Goal: Task Accomplishment & Management: Use online tool/utility

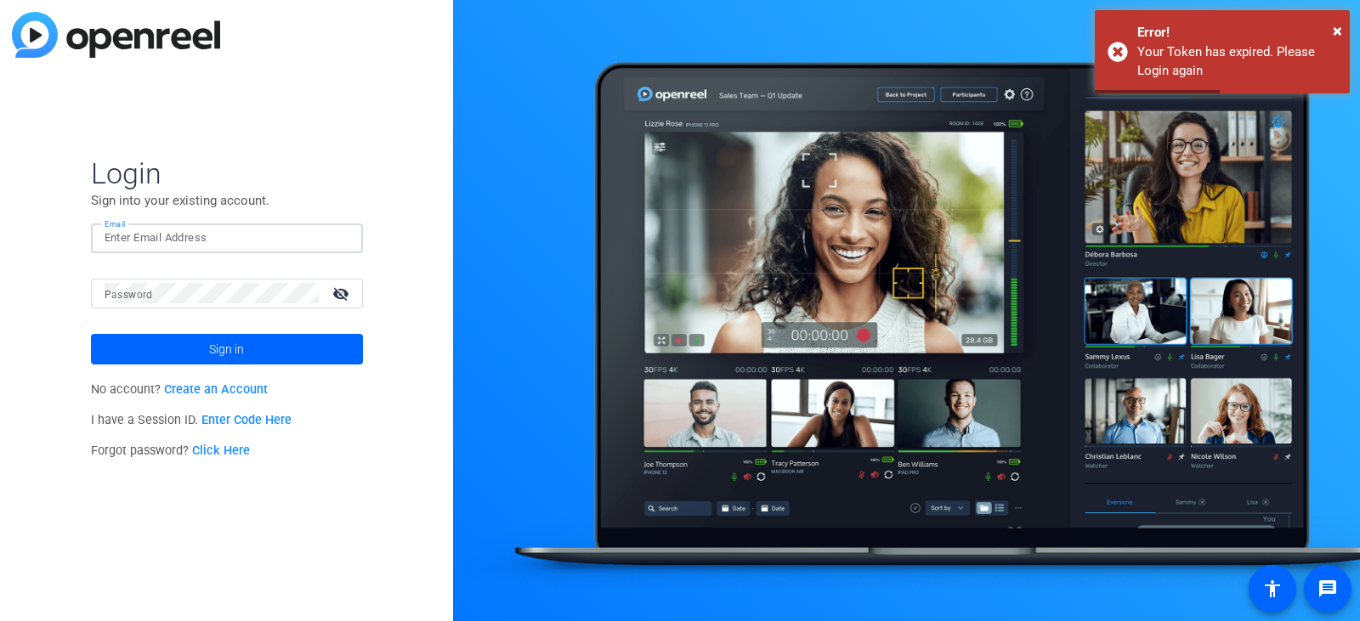
click at [141, 240] on input "Email" at bounding box center [227, 238] width 245 height 20
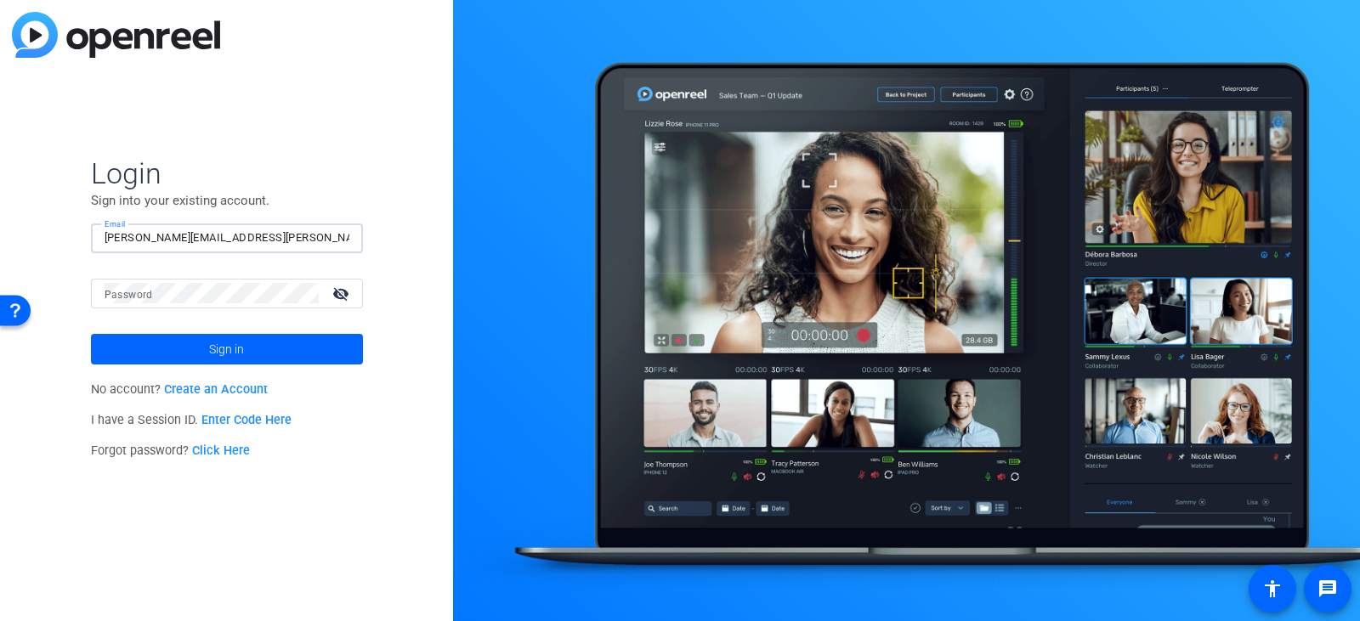
type input "[PERSON_NAME][EMAIL_ADDRESS][PERSON_NAME][PERSON_NAME][DOMAIN_NAME]"
click at [91, 334] on button "Sign in" at bounding box center [227, 349] width 272 height 31
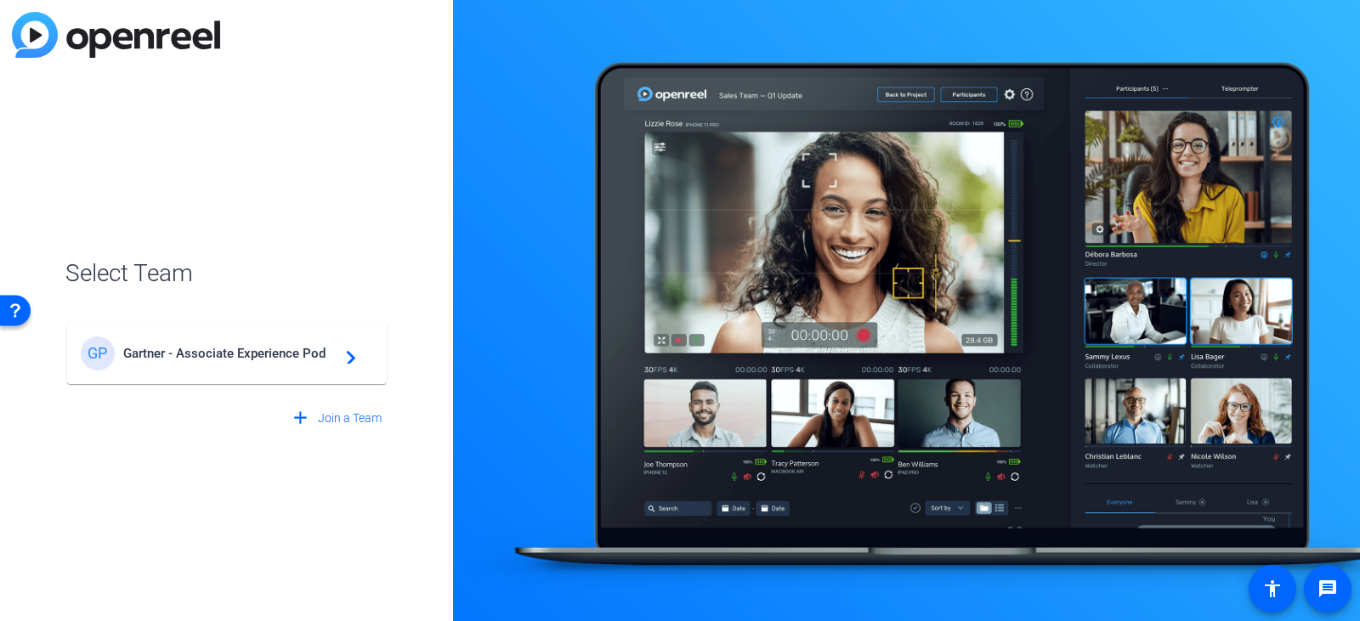
click at [136, 353] on span "Gartner - Associate Experience Pod" at bounding box center [229, 353] width 212 height 15
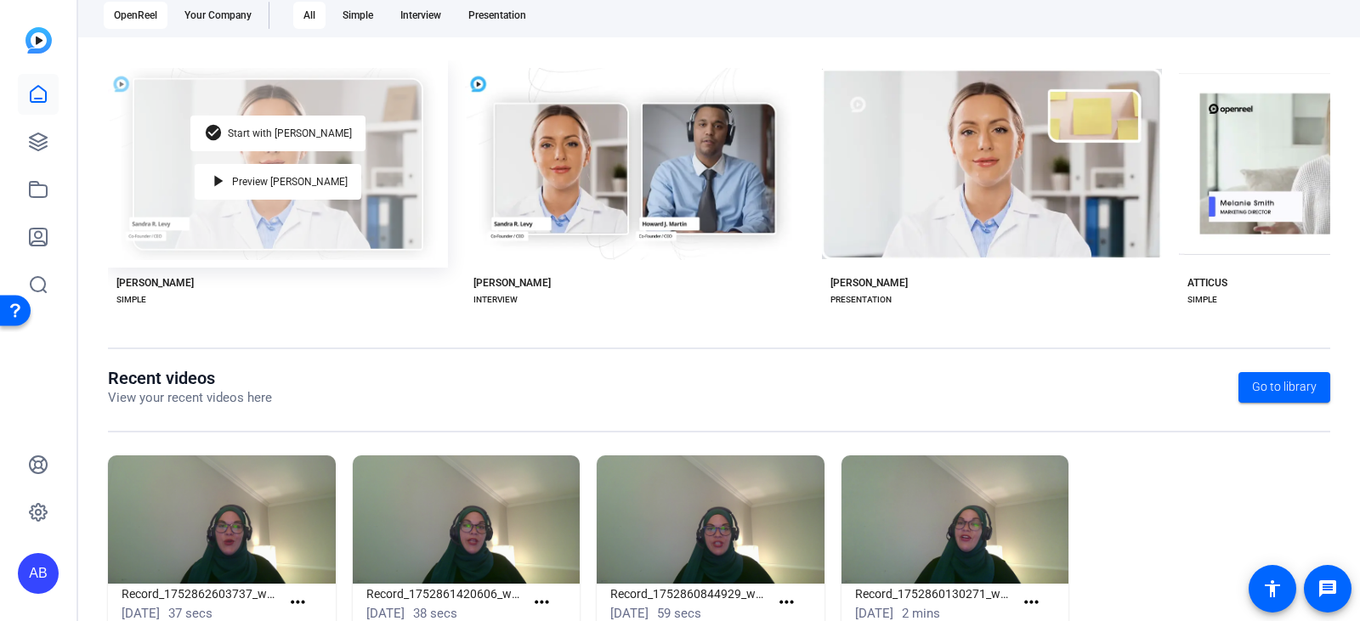
scroll to position [353, 0]
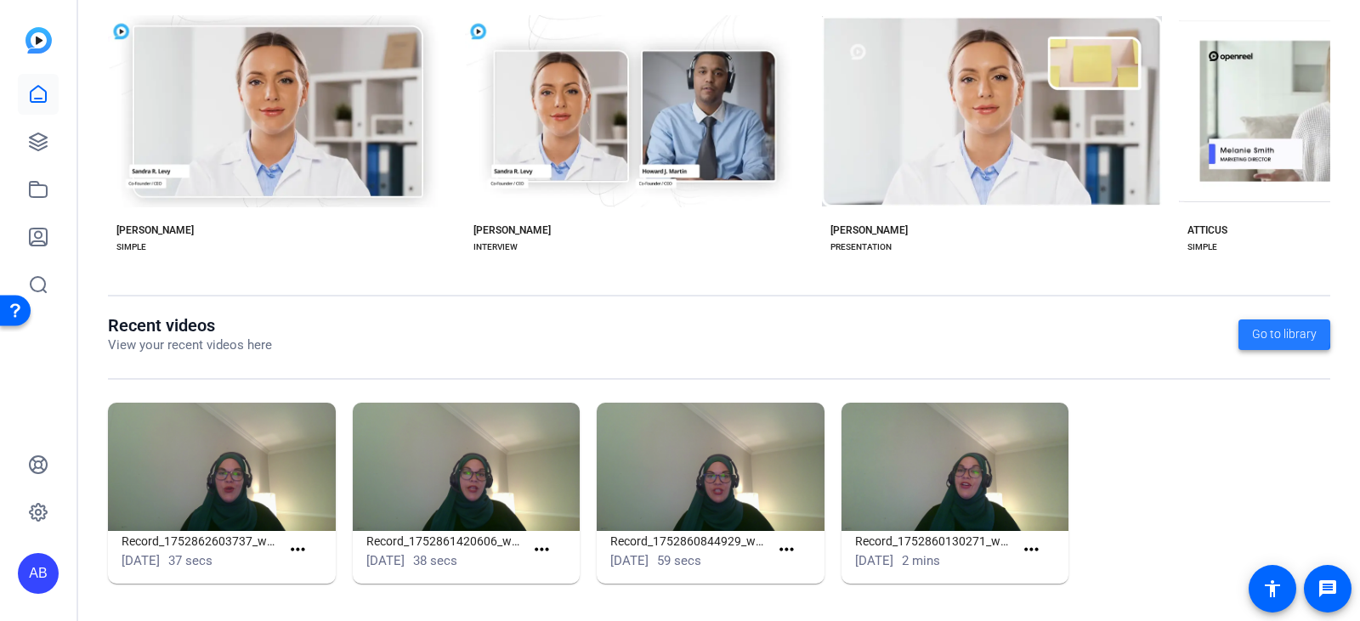
click at [1238, 325] on span at bounding box center [1284, 334] width 92 height 41
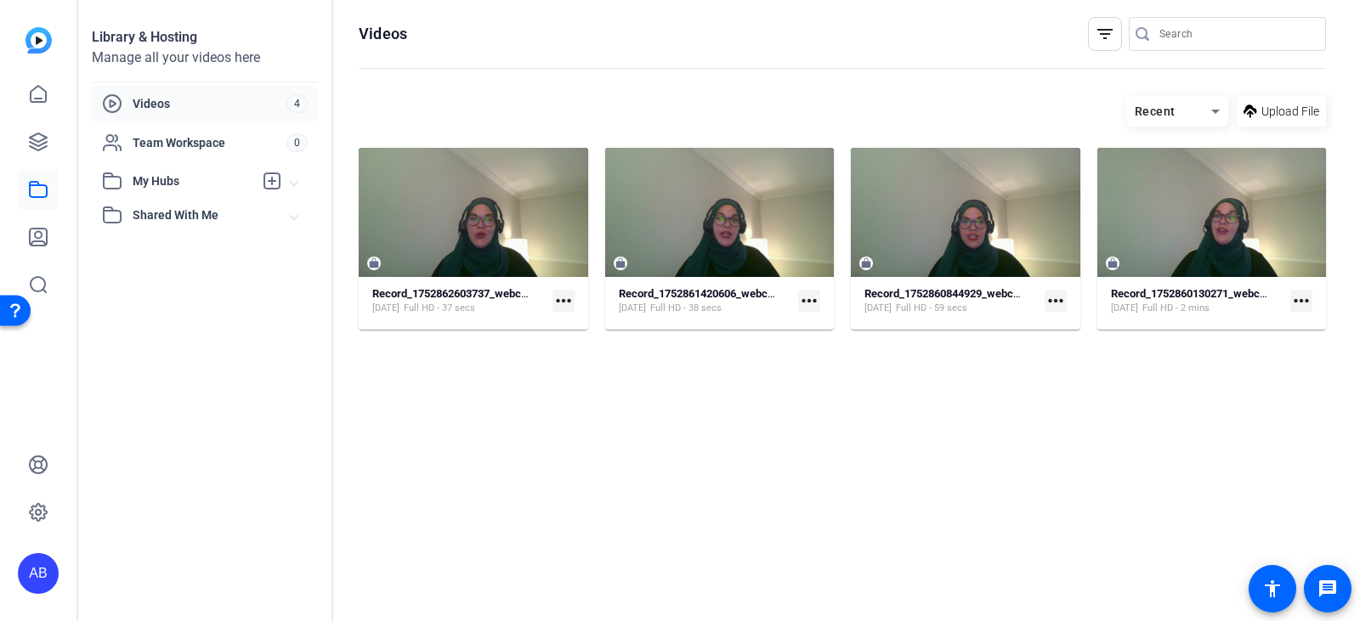
click at [151, 189] on span "My Hubs" at bounding box center [193, 181] width 121 height 18
click at [148, 242] on div "Shared With Me" at bounding box center [196, 252] width 189 height 20
click at [157, 140] on span "Team Workspace" at bounding box center [210, 142] width 154 height 17
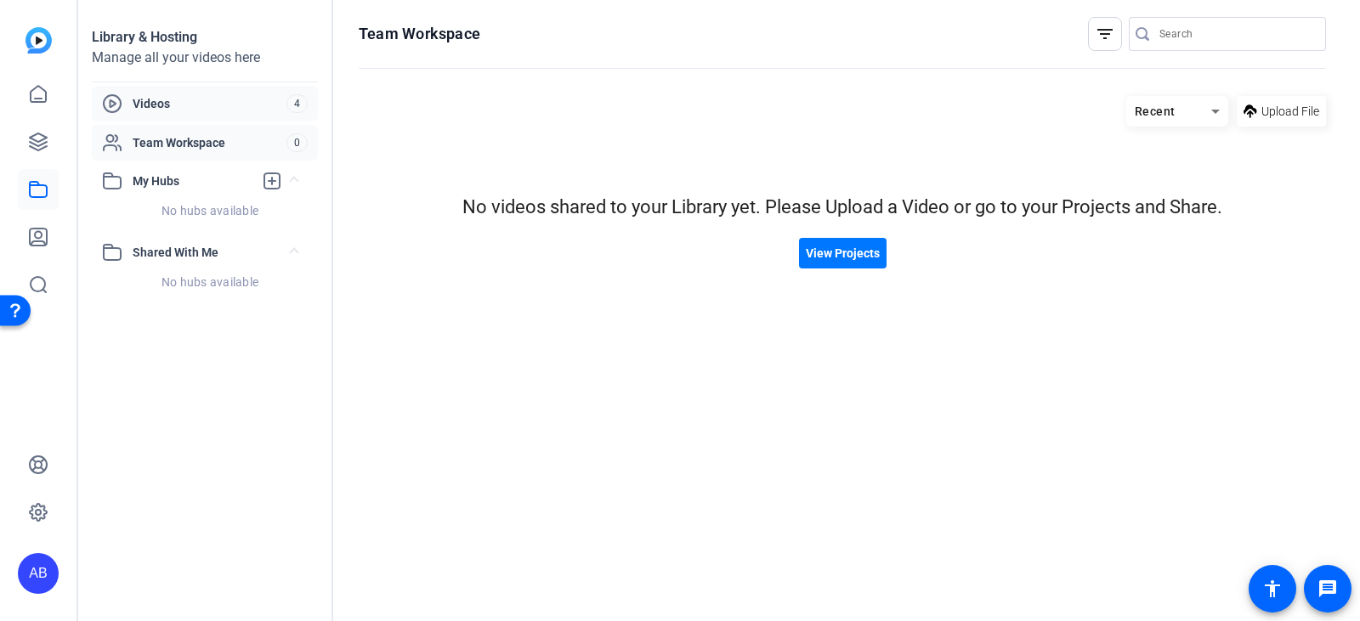
click at [160, 96] on span "Videos" at bounding box center [210, 103] width 154 height 17
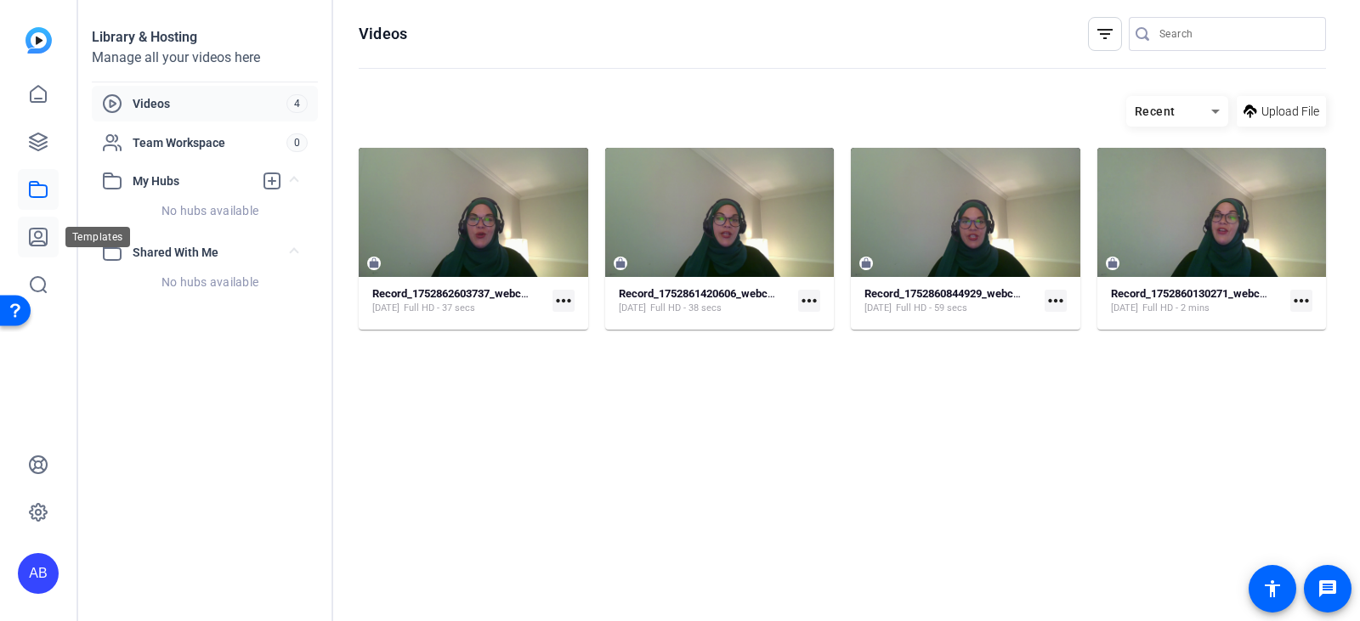
click at [26, 229] on link at bounding box center [38, 237] width 41 height 41
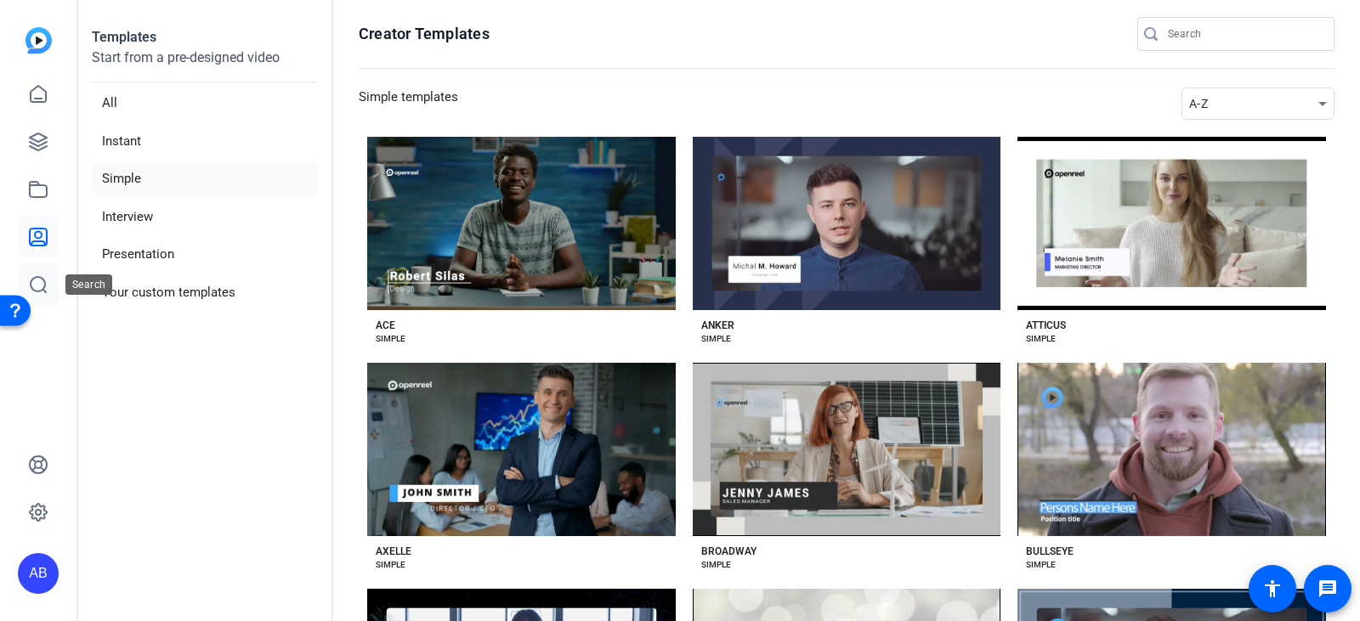
click at [20, 279] on link at bounding box center [38, 284] width 41 height 41
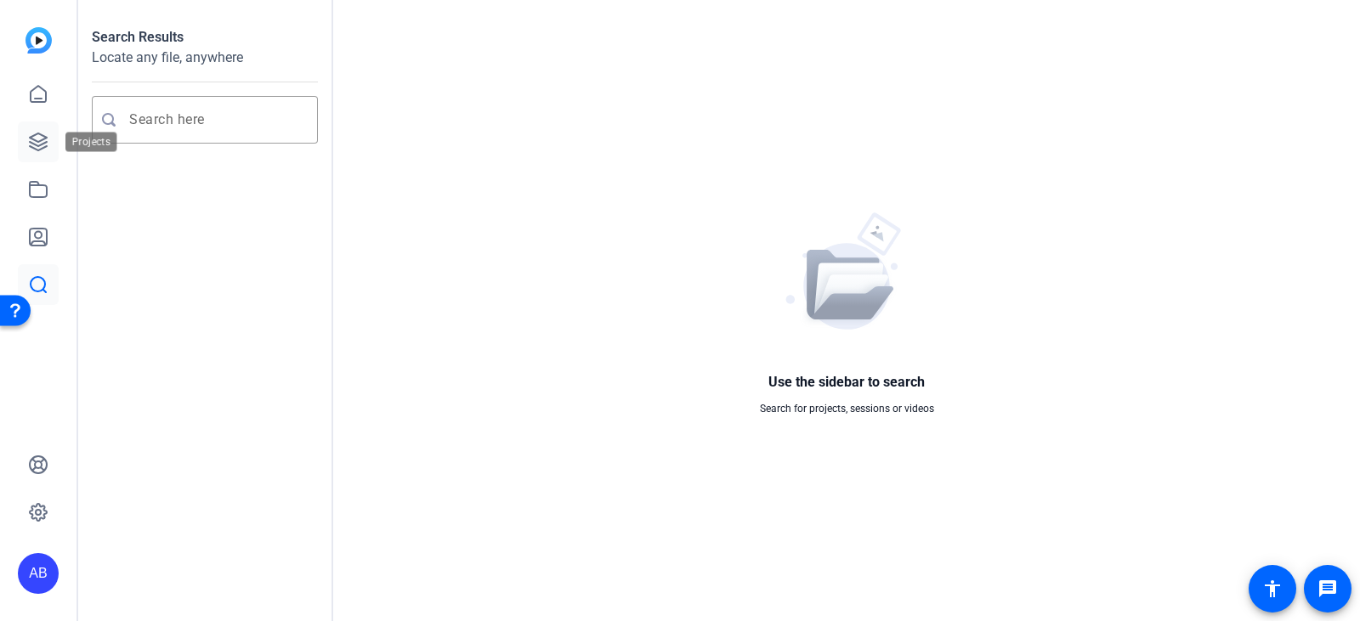
click at [31, 142] on icon at bounding box center [38, 141] width 17 height 17
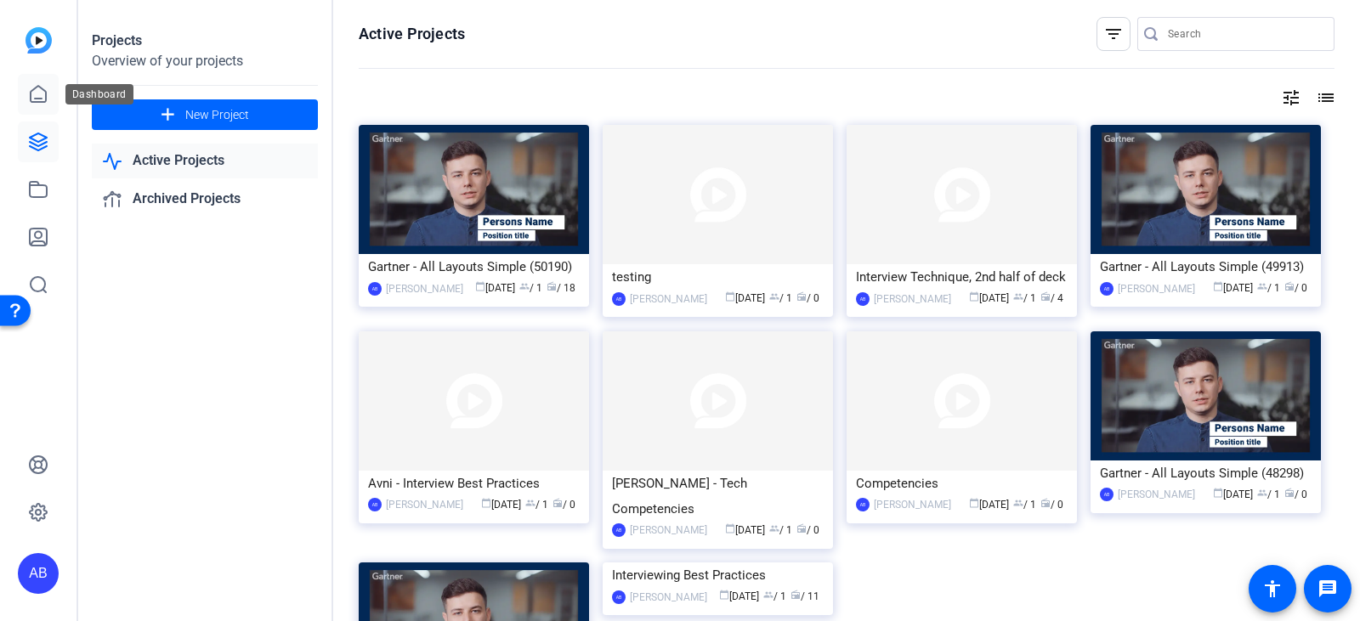
click at [30, 101] on icon at bounding box center [38, 94] width 20 height 20
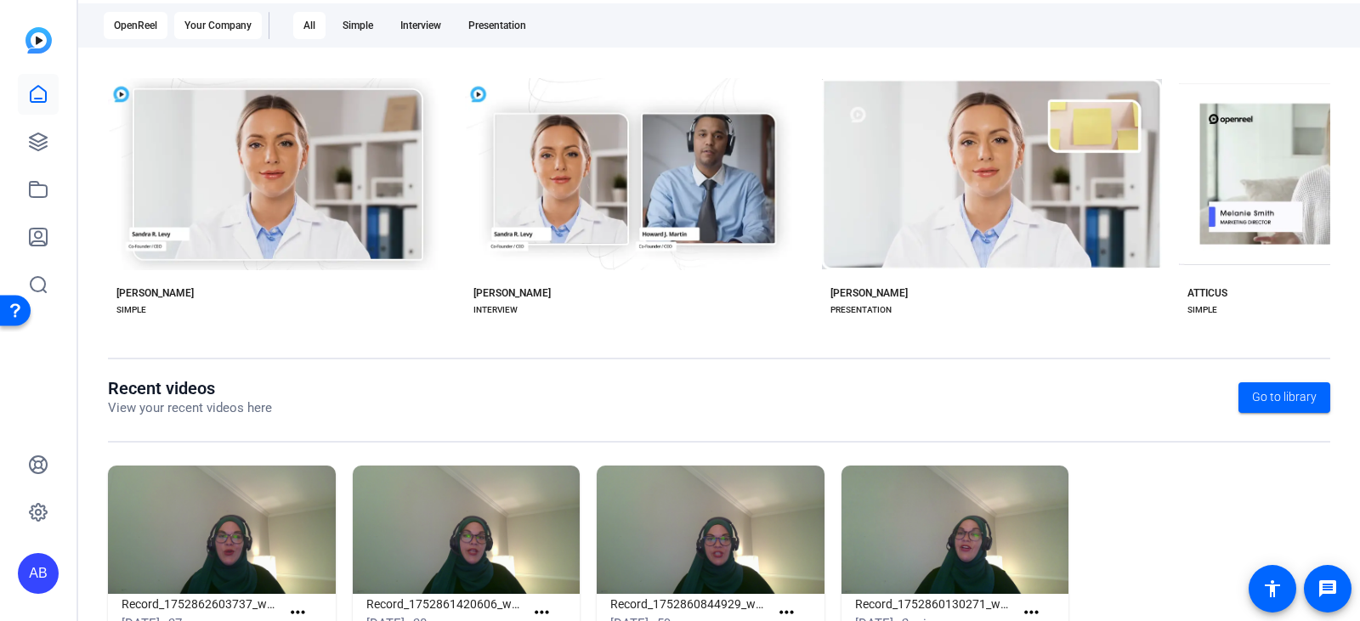
scroll to position [353, 0]
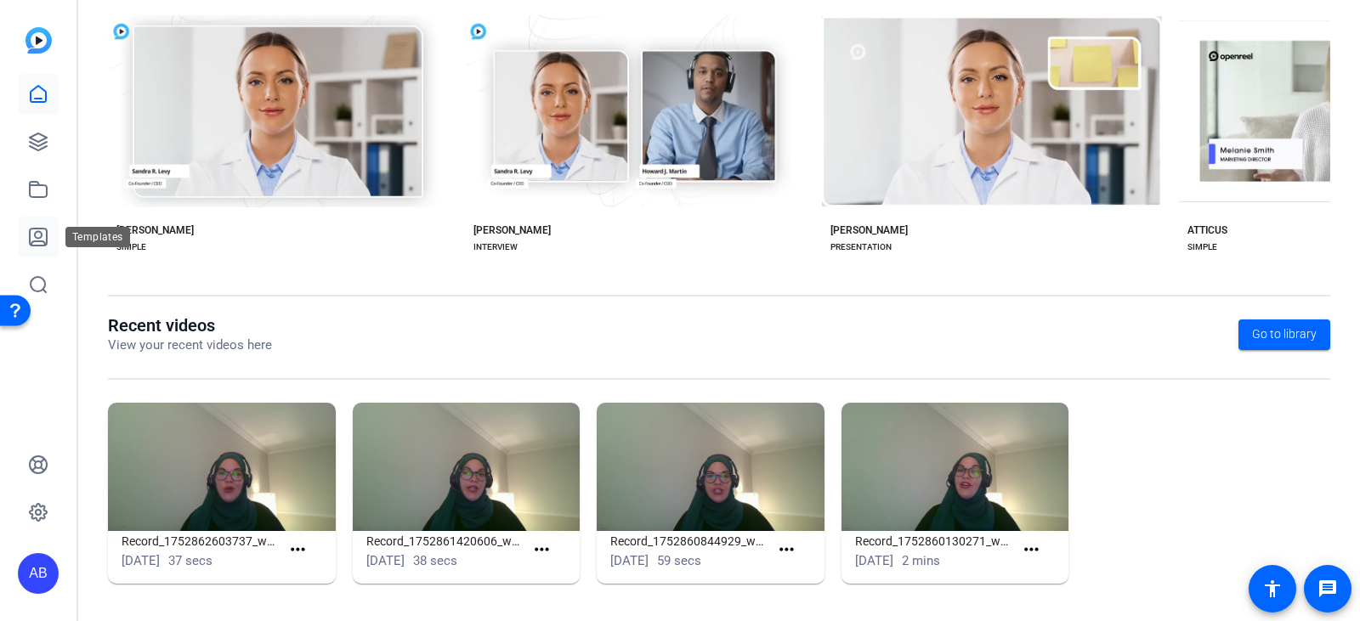
click at [39, 234] on icon at bounding box center [38, 237] width 20 height 20
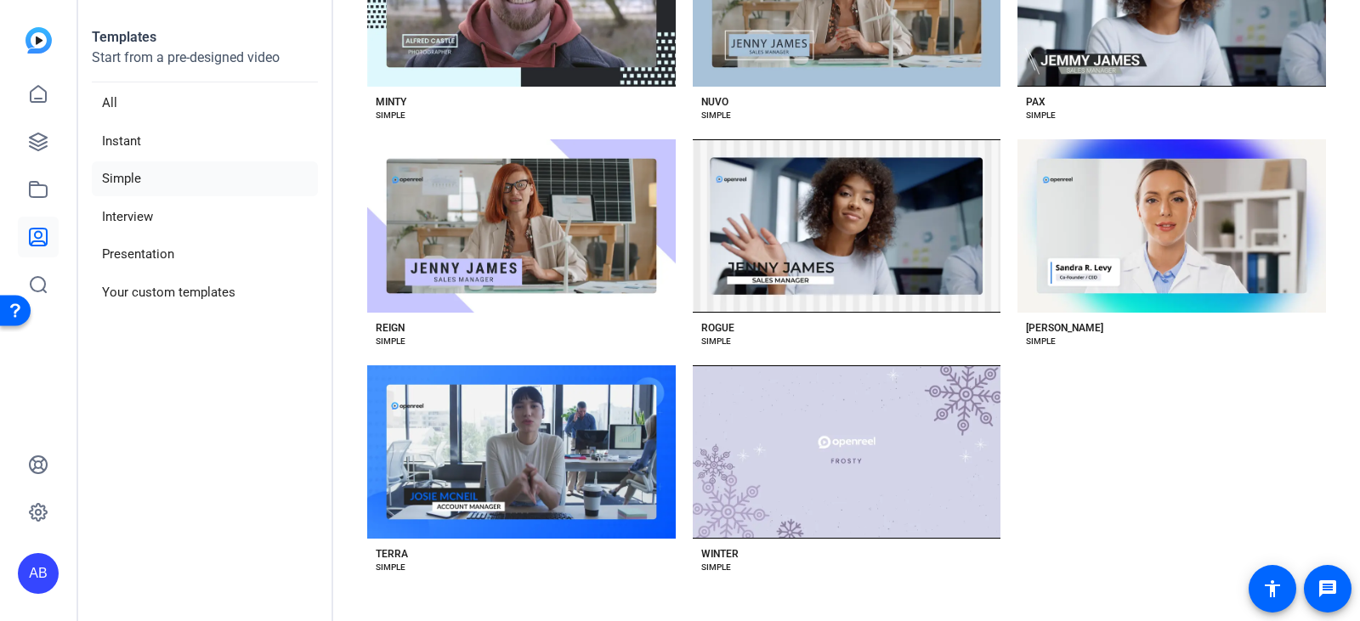
scroll to position [1705, 0]
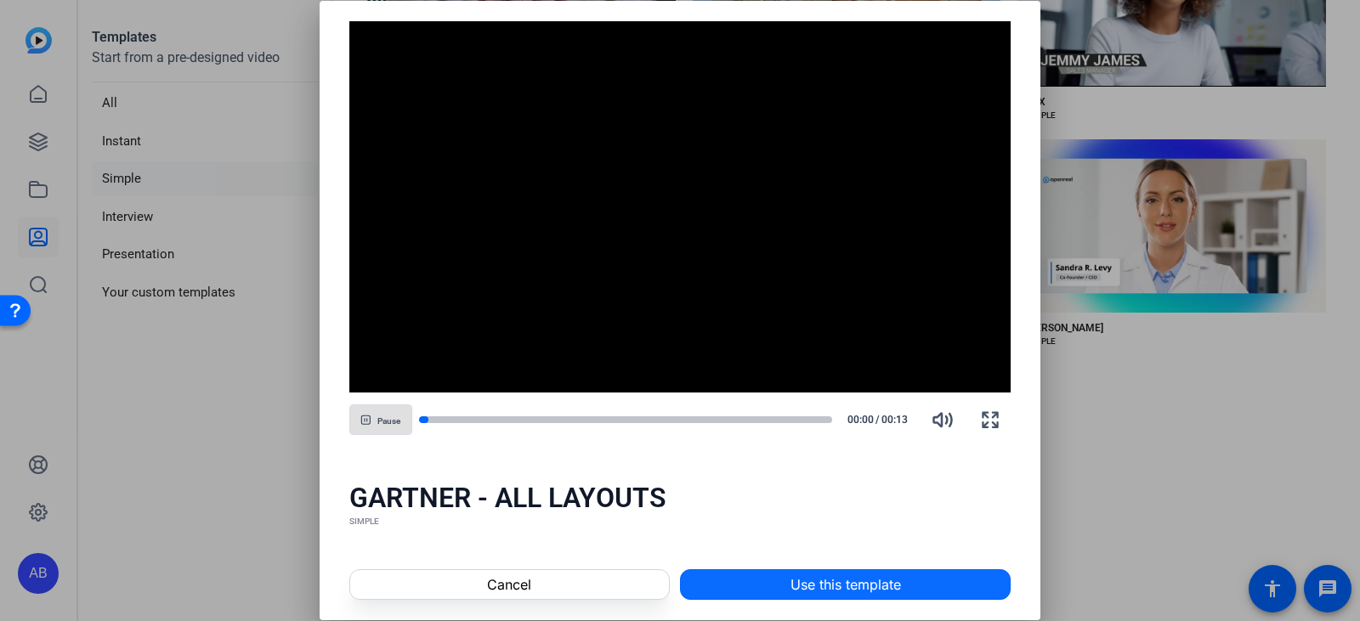
click at [753, 575] on span at bounding box center [845, 584] width 329 height 41
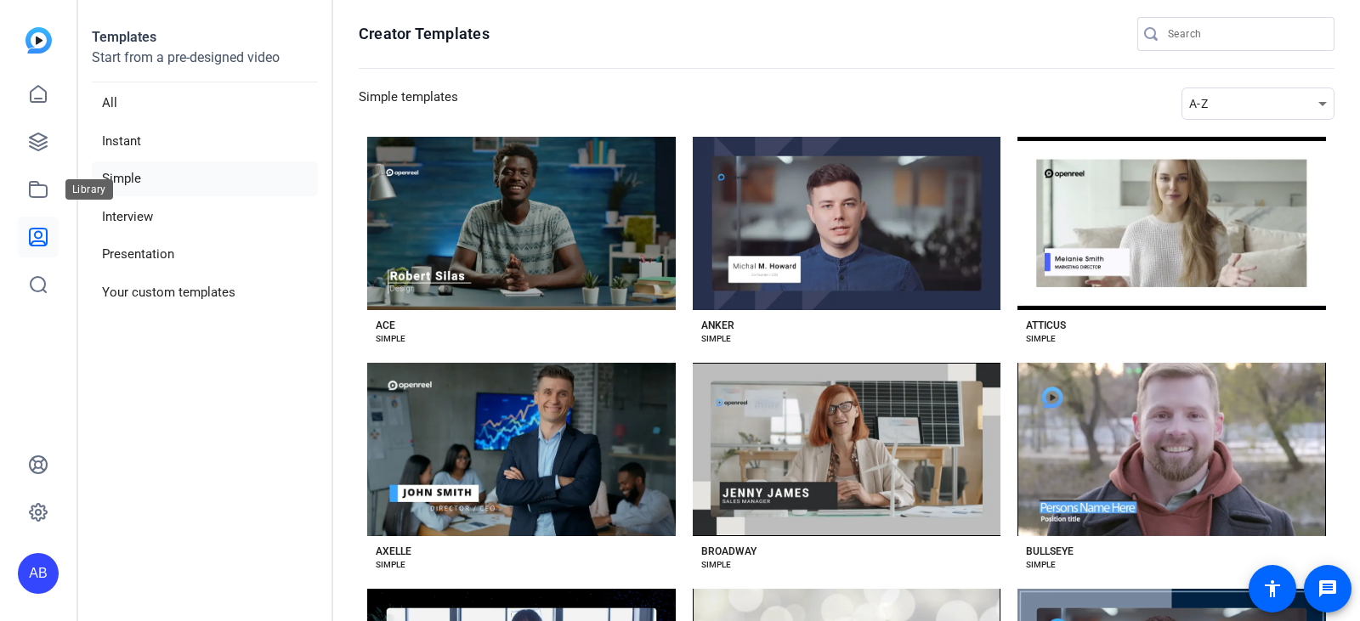
click at [37, 189] on icon at bounding box center [38, 189] width 20 height 20
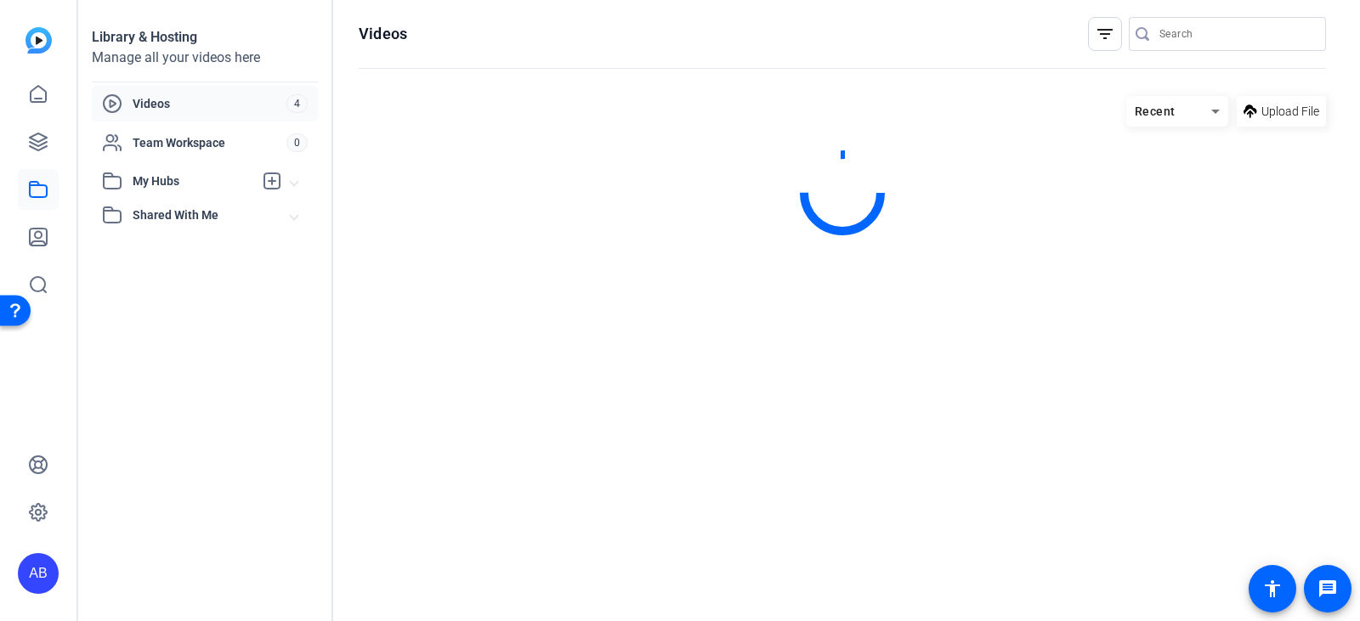
click at [37, 189] on icon at bounding box center [38, 189] width 20 height 20
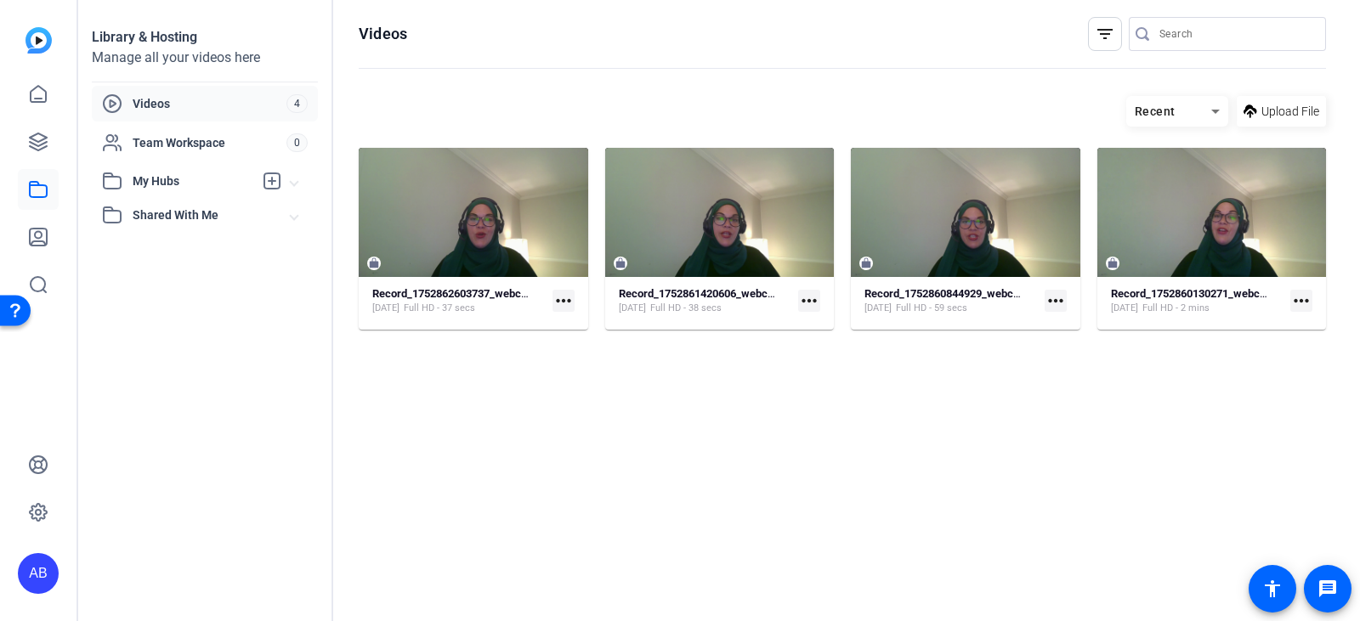
click at [301, 185] on mat-expansion-panel-header "My Hubs" at bounding box center [205, 181] width 226 height 34
click at [274, 179] on icon at bounding box center [272, 181] width 20 height 20
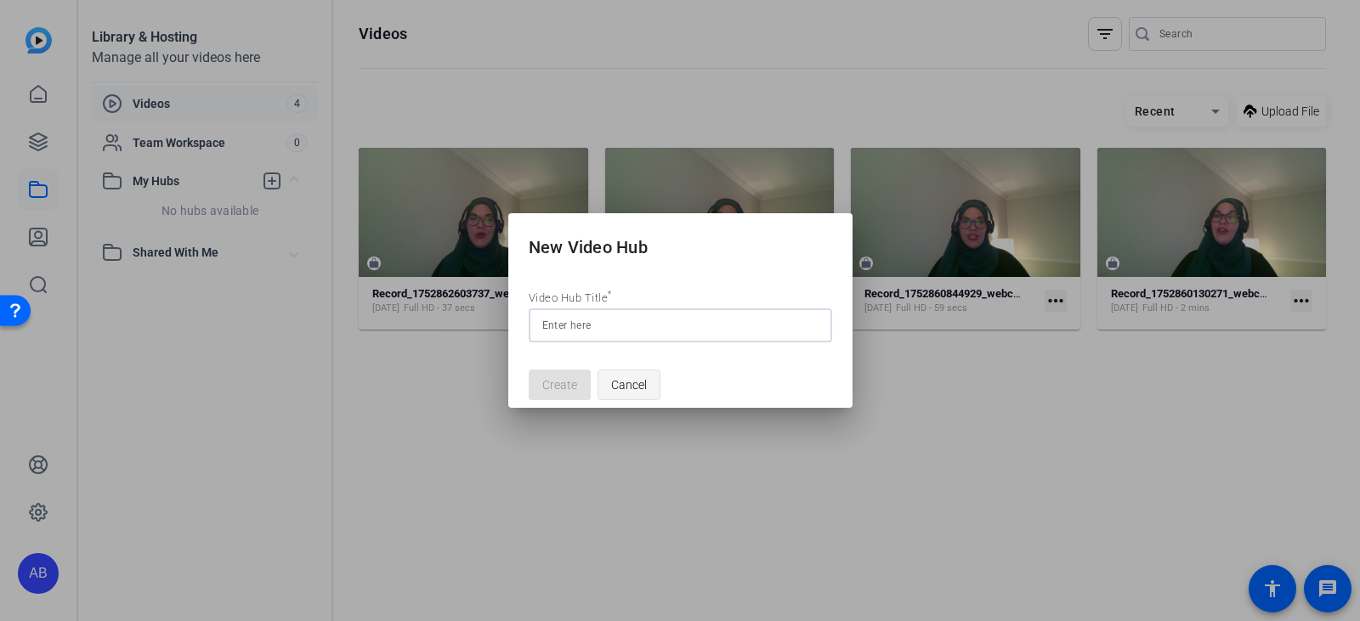
click at [622, 387] on span "Cancel" at bounding box center [629, 385] width 36 height 32
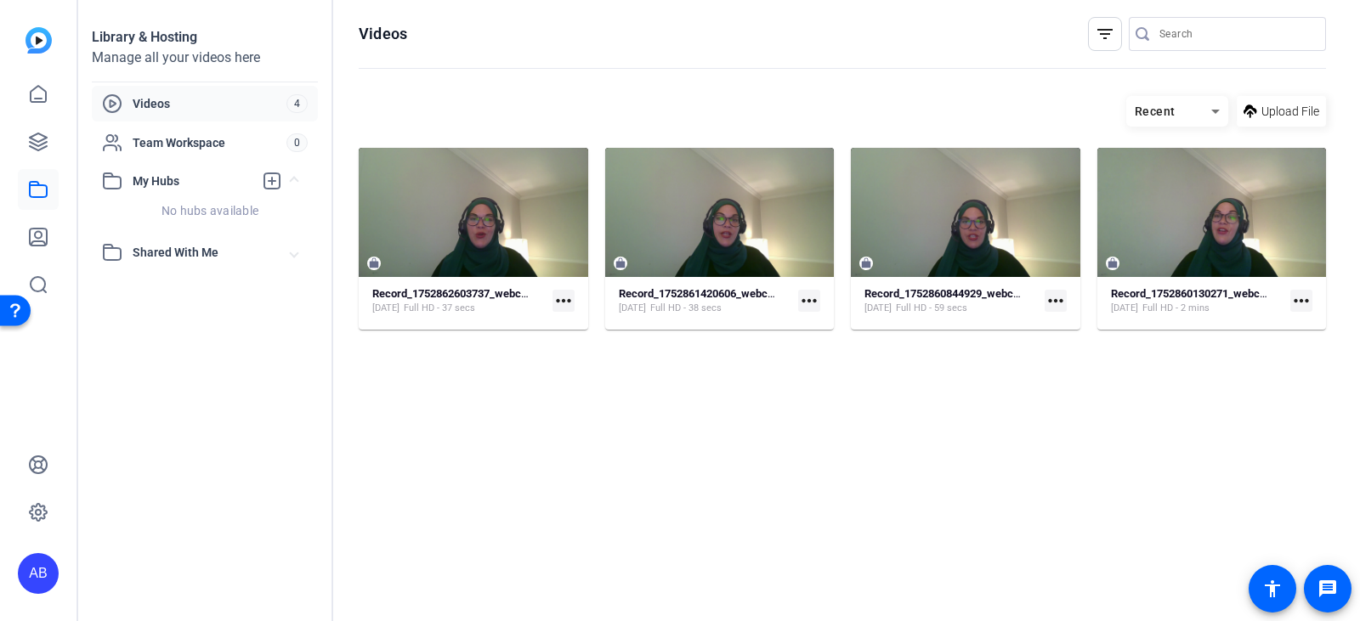
click at [139, 98] on span "Videos" at bounding box center [210, 103] width 154 height 17
click at [1213, 114] on icon at bounding box center [1215, 111] width 20 height 20
click at [1150, 178] on span "Newest First" at bounding box center [1171, 171] width 65 height 20
click at [30, 33] on img at bounding box center [38, 40] width 26 height 26
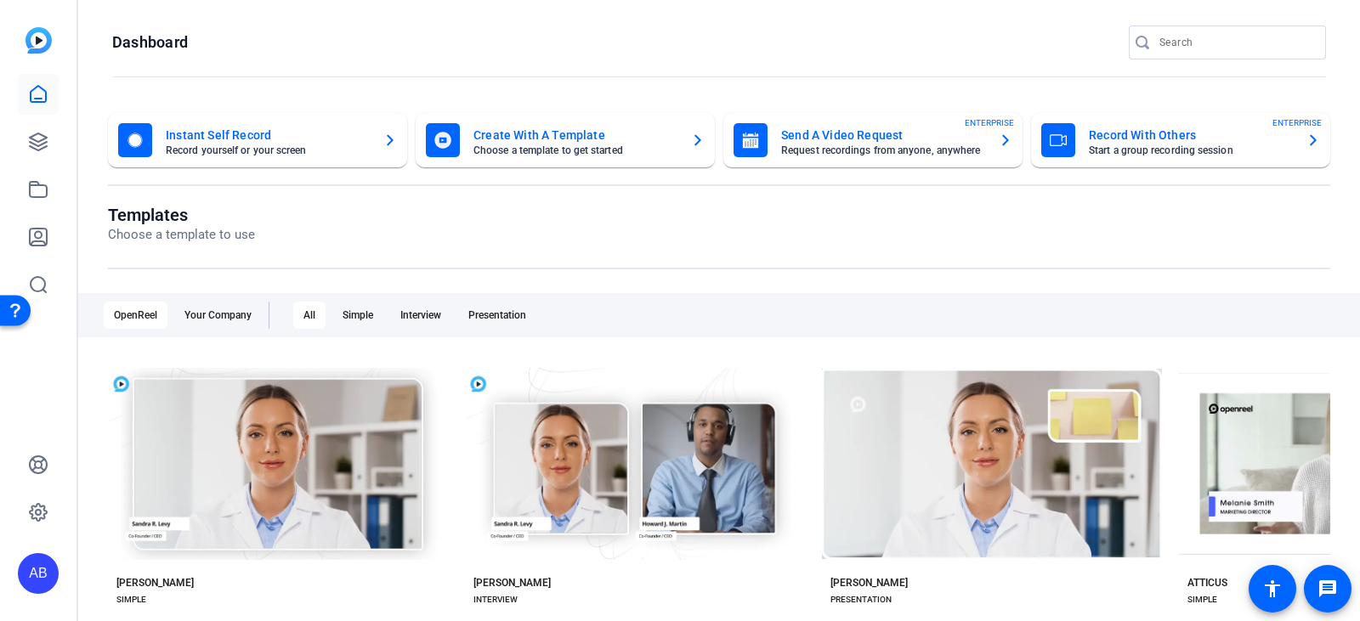
click at [1185, 139] on mat-card-title "Record With Others" at bounding box center [1190, 135] width 204 height 20
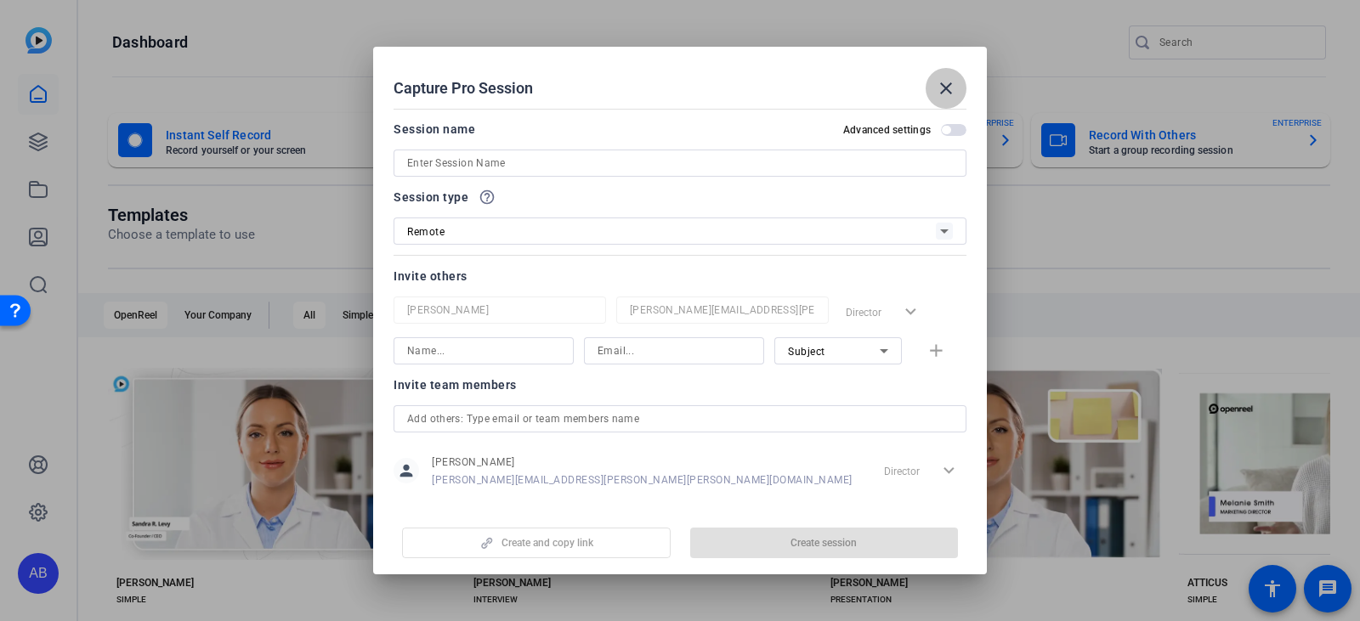
click at [934, 84] on span at bounding box center [945, 88] width 41 height 41
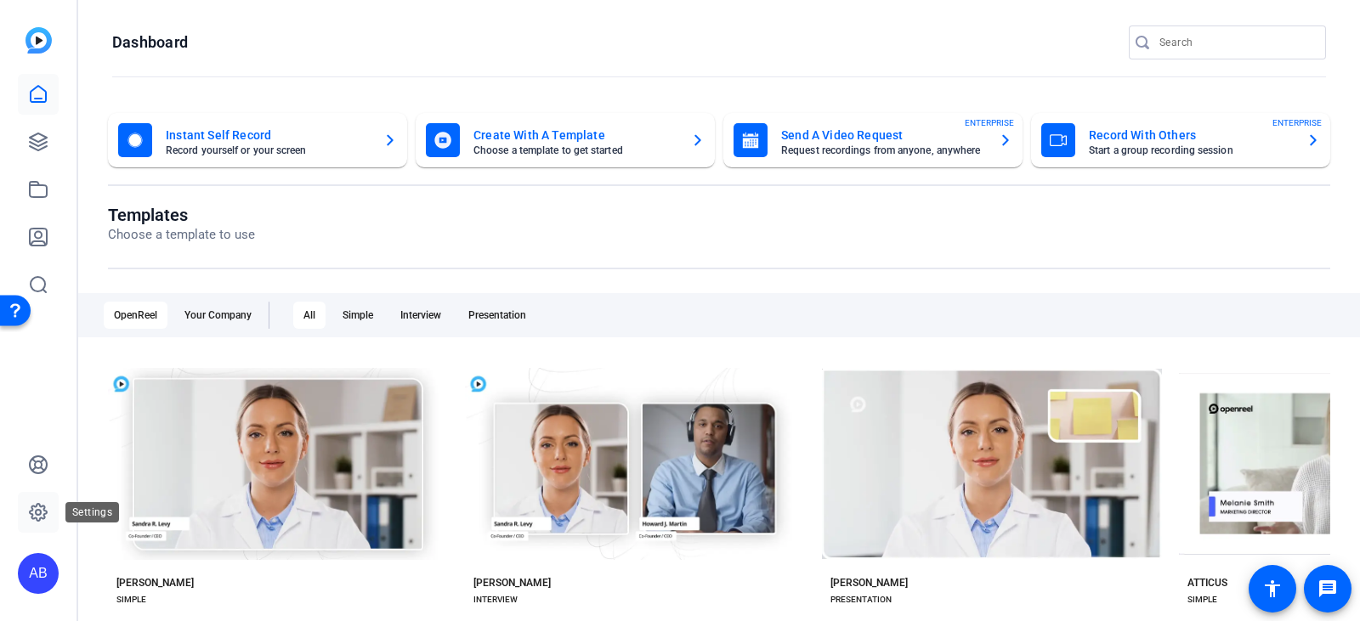
click at [37, 514] on icon at bounding box center [38, 512] width 5 height 5
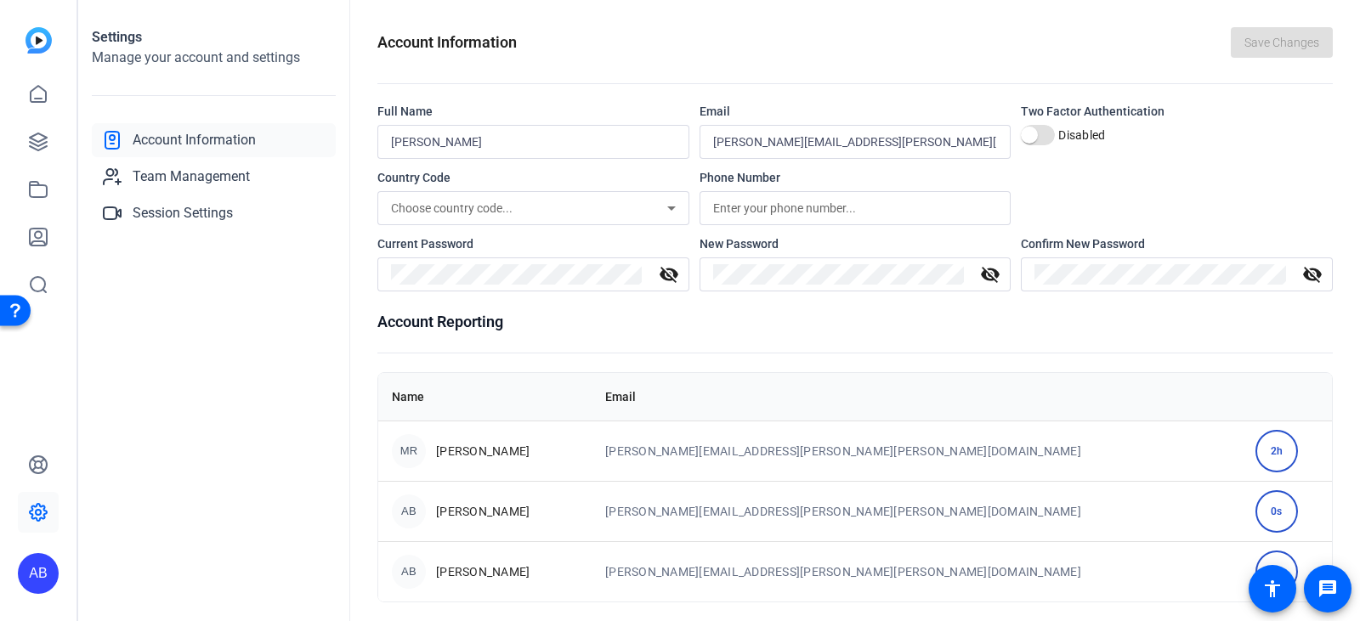
click at [46, 570] on div "AB" at bounding box center [38, 573] width 41 height 41
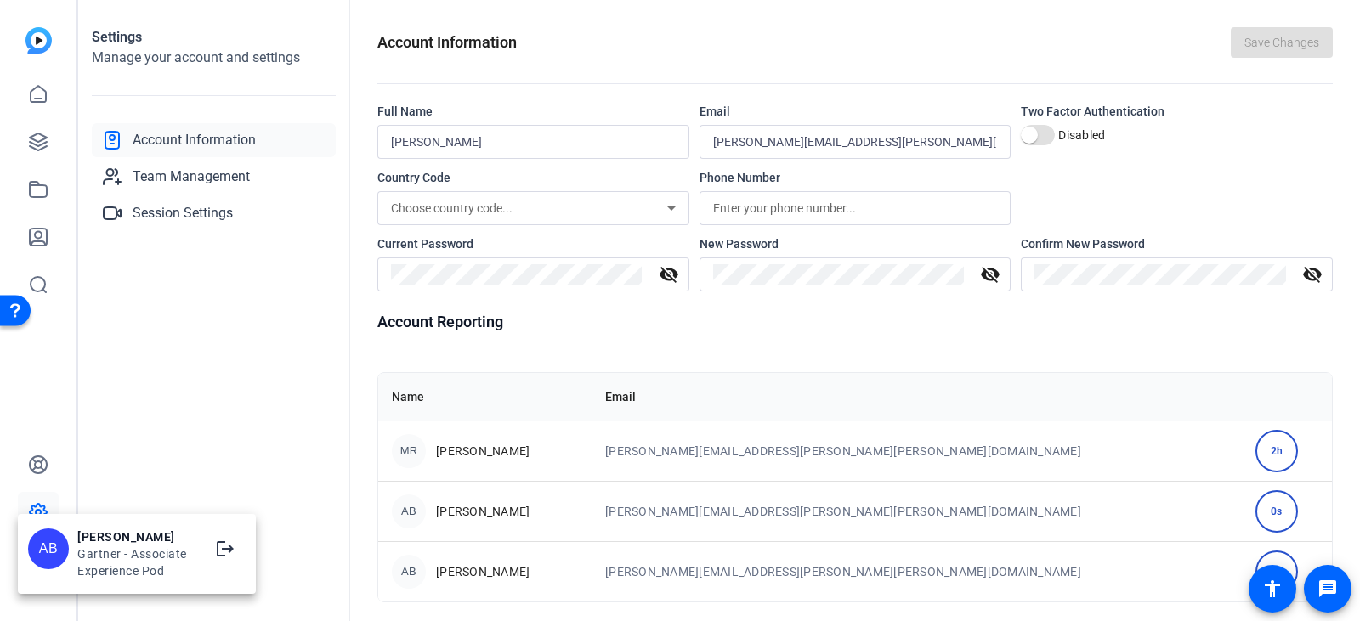
click at [166, 350] on div at bounding box center [680, 310] width 1360 height 621
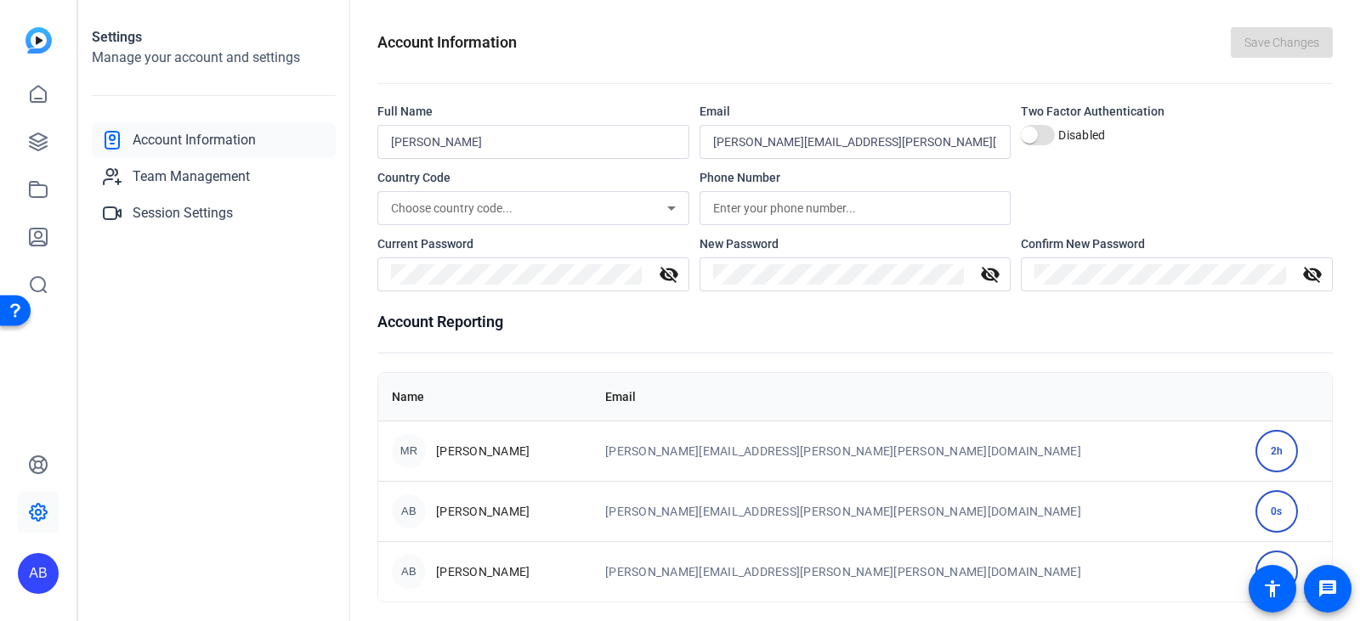
click at [35, 37] on img at bounding box center [38, 40] width 26 height 26
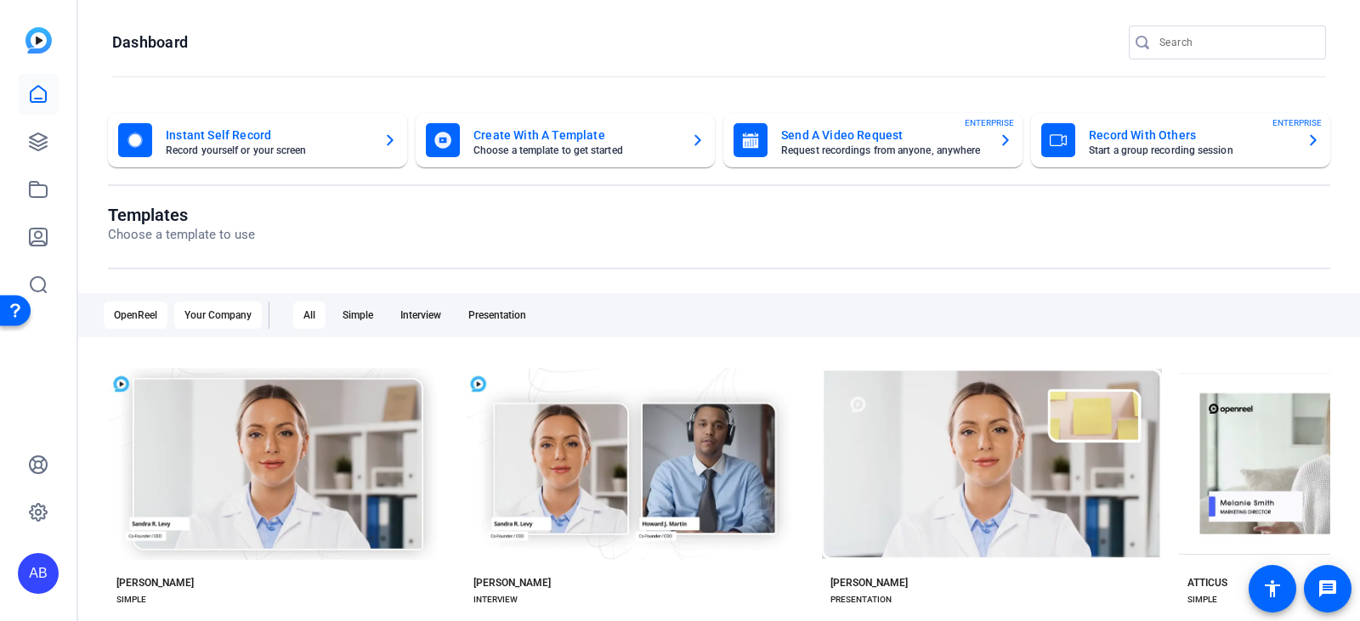
click at [225, 314] on div "Your Company" at bounding box center [218, 315] width 88 height 27
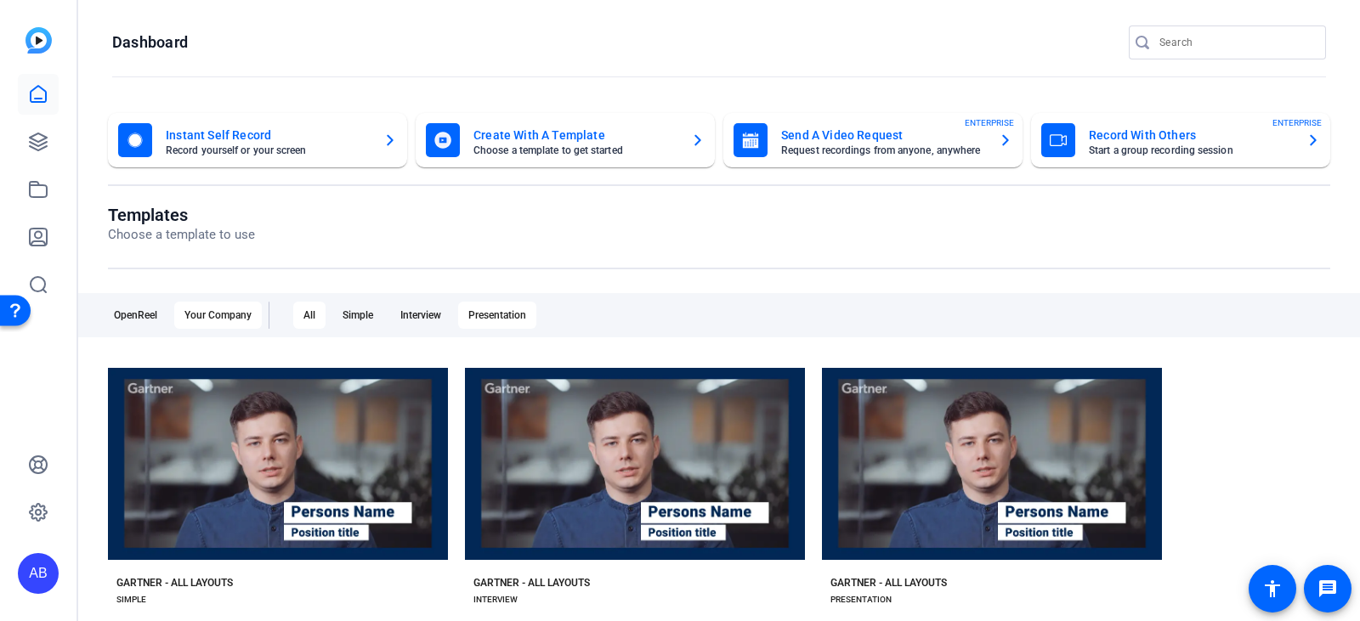
click at [496, 308] on div "Presentation" at bounding box center [497, 315] width 78 height 27
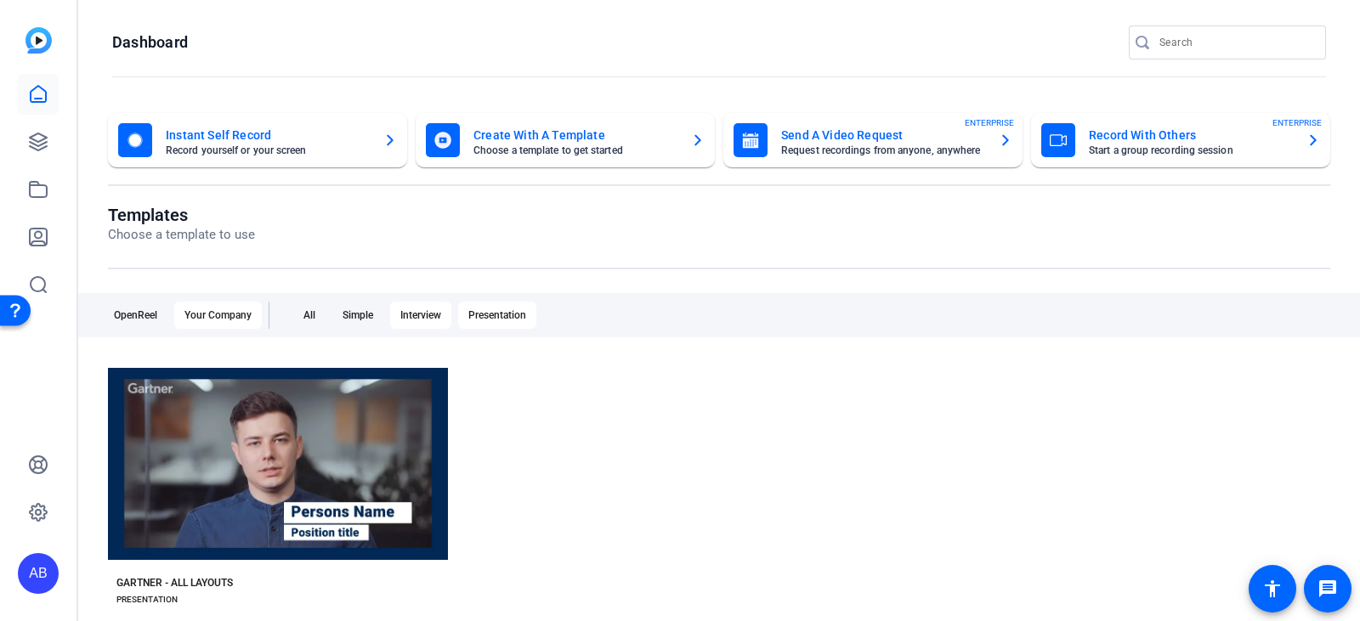
click at [426, 308] on div "Interview" at bounding box center [420, 315] width 61 height 27
click at [361, 314] on div "Simple" at bounding box center [357, 315] width 51 height 27
click at [314, 312] on div "All" at bounding box center [309, 315] width 32 height 27
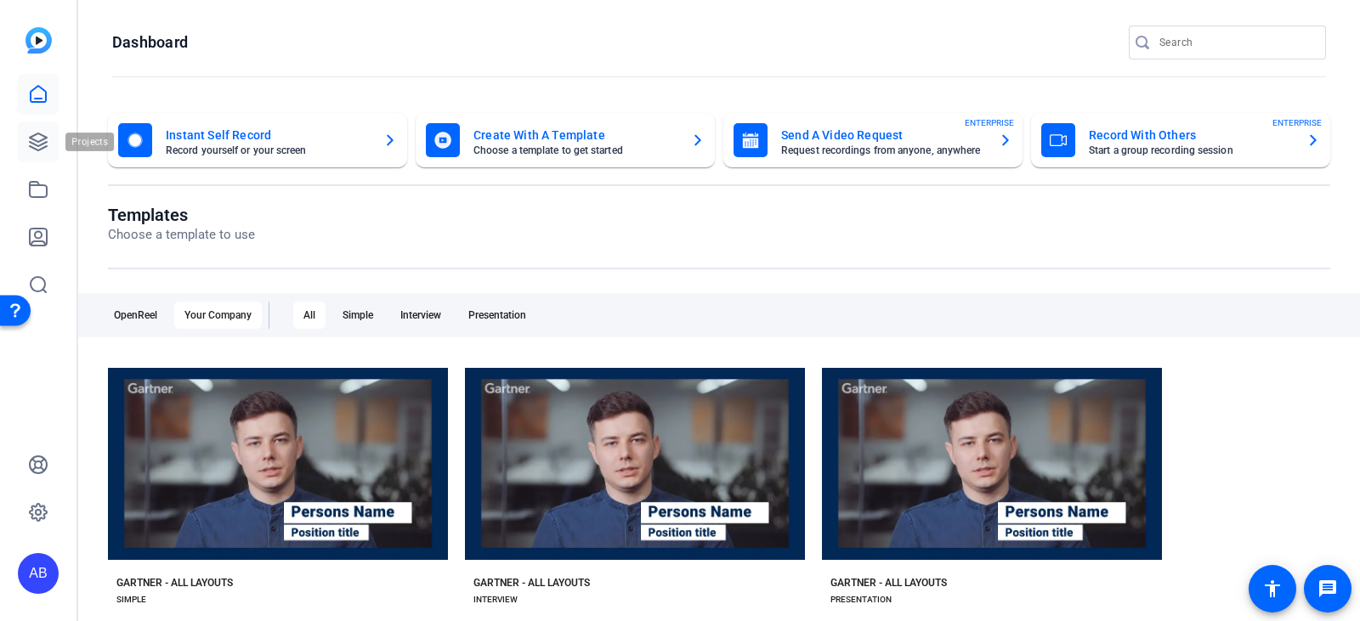
click at [48, 139] on link at bounding box center [38, 142] width 41 height 41
